Goal: Task Accomplishment & Management: Use online tool/utility

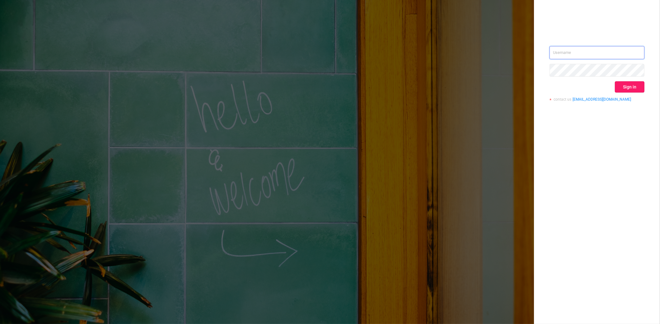
type input "[PERSON_NAME][EMAIL_ADDRESS][DOMAIN_NAME]"
click at [627, 86] on button "Sign in" at bounding box center [630, 86] width 30 height 11
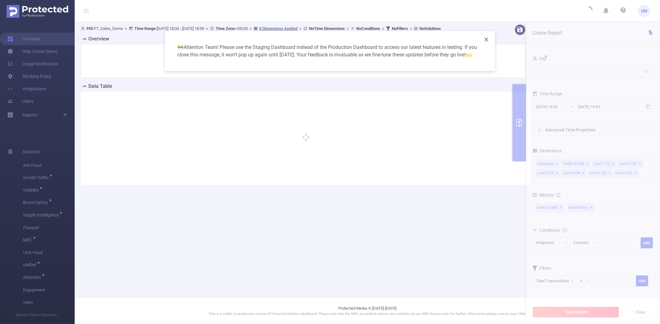
click at [486, 40] on icon "icon: close" at bounding box center [486, 39] width 5 height 5
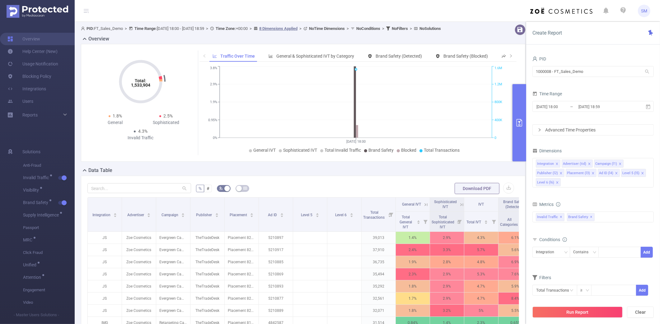
click at [521, 119] on icon "primary" at bounding box center [519, 122] width 6 height 7
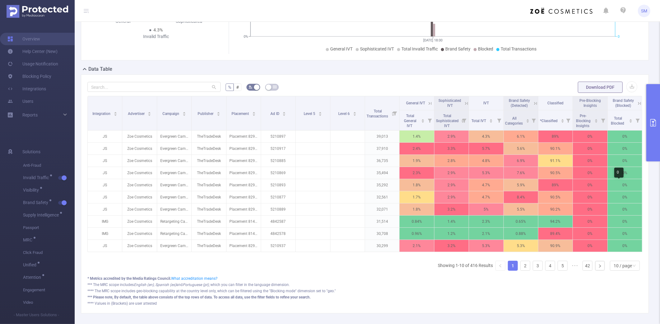
scroll to position [58, 0]
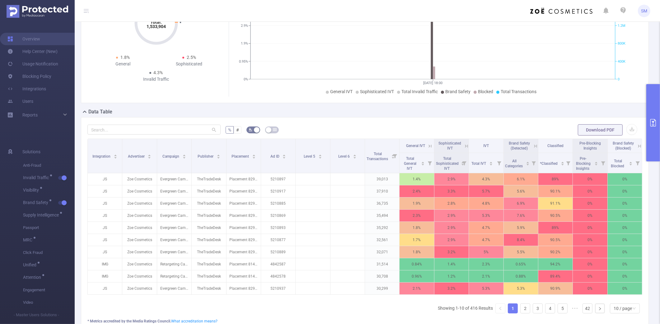
click at [651, 123] on icon "primary" at bounding box center [653, 122] width 6 height 7
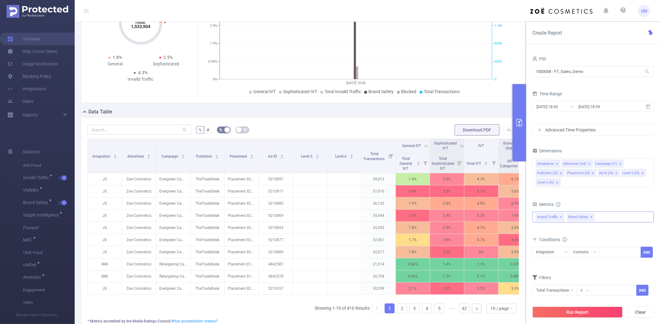
click at [604, 220] on div "Invalid Traffic ✕ Brand Safety ✕" at bounding box center [592, 216] width 121 height 11
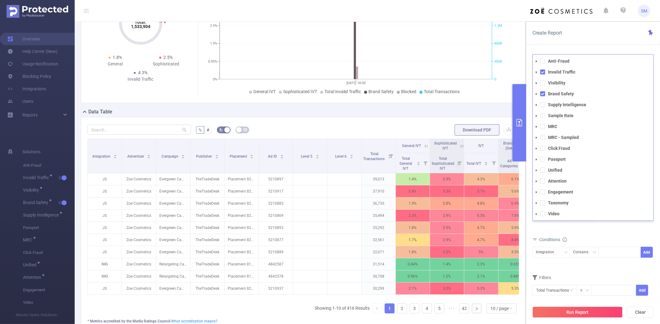
click at [516, 111] on button "primary" at bounding box center [519, 122] width 14 height 77
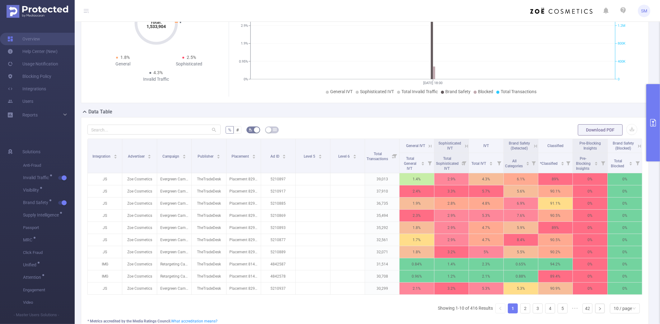
click at [516, 111] on div "Data Table" at bounding box center [367, 112] width 573 height 9
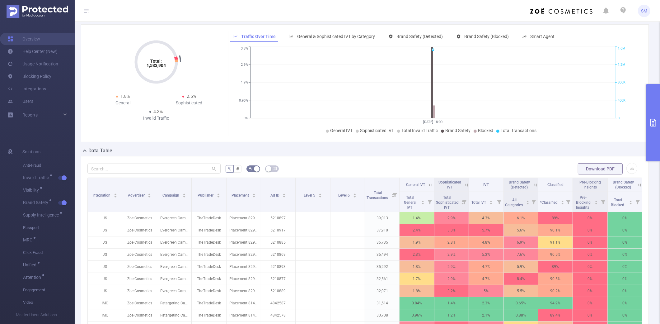
scroll to position [0, 0]
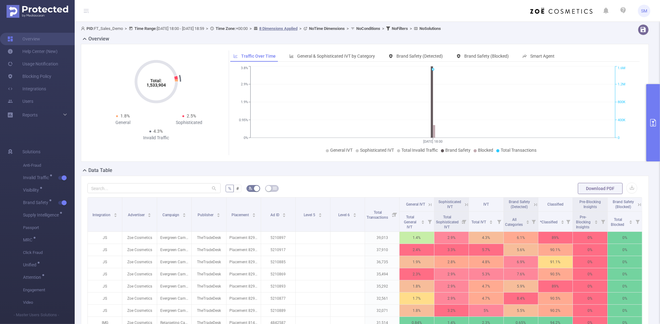
click at [556, 27] on div "PID: FT_Sales_Demo > Time Range: [DATE] 18:00 - [DATE] 18:59 > Time Zone: +00:0…" at bounding box center [341, 28] width 520 height 8
click at [554, 32] on div "PID: FT_Sales_Demo > Time Range: [DATE] 18:00 - [DATE] 18:59 > Time Zone: +00:0…" at bounding box center [341, 28] width 520 height 8
